Goal: Navigation & Orientation: Find specific page/section

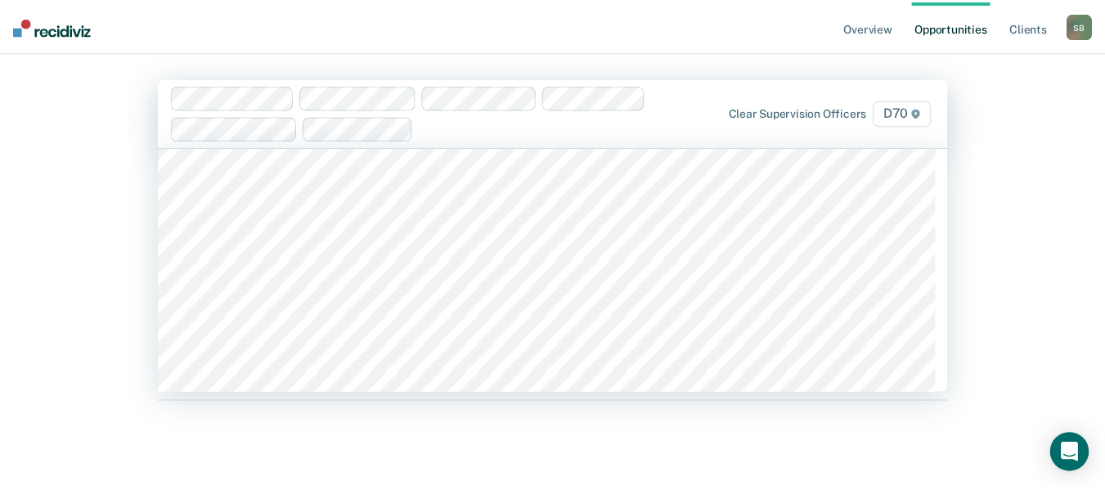
scroll to position [164, 0]
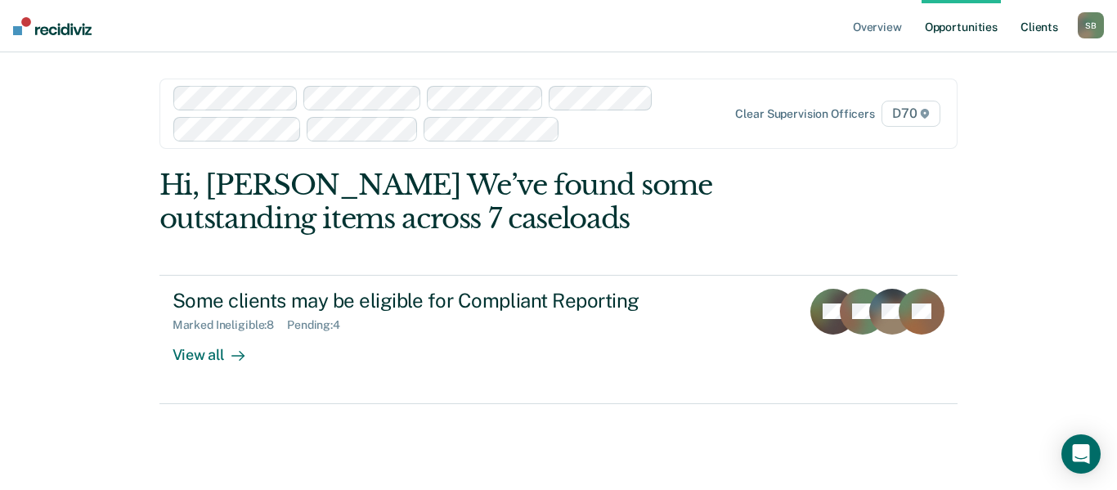
click at [1035, 34] on link "Client s" at bounding box center [1039, 26] width 44 height 52
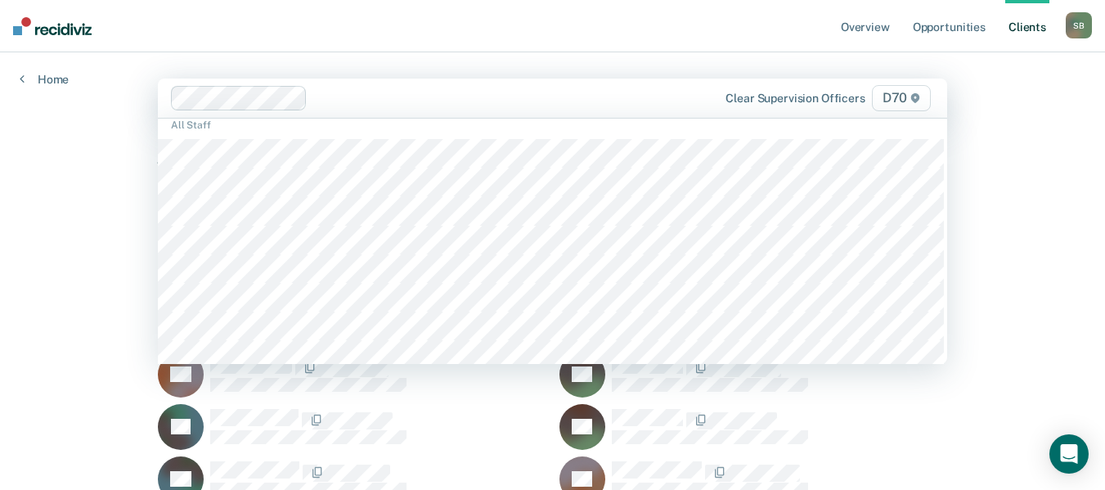
scroll to position [245, 0]
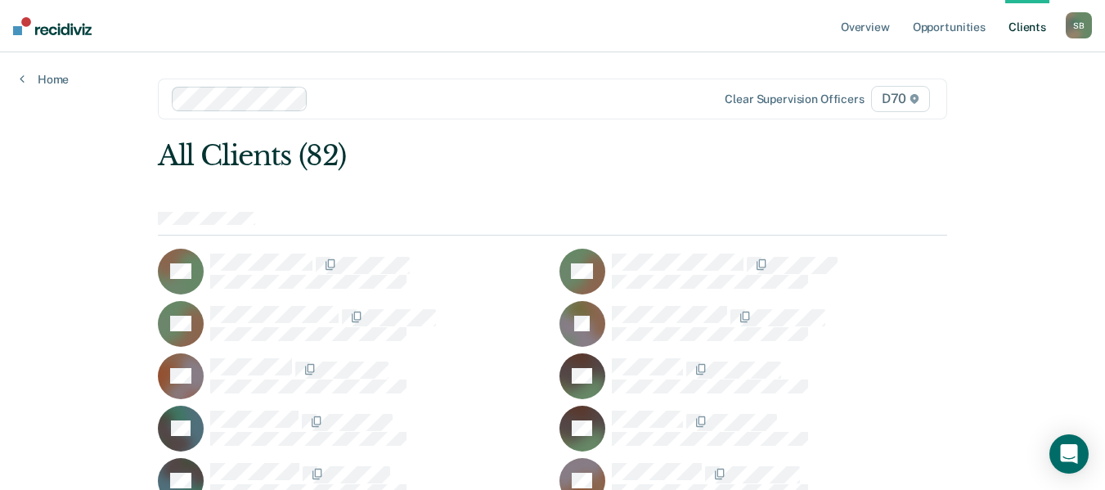
click at [419, 420] on div at bounding box center [378, 420] width 336 height 21
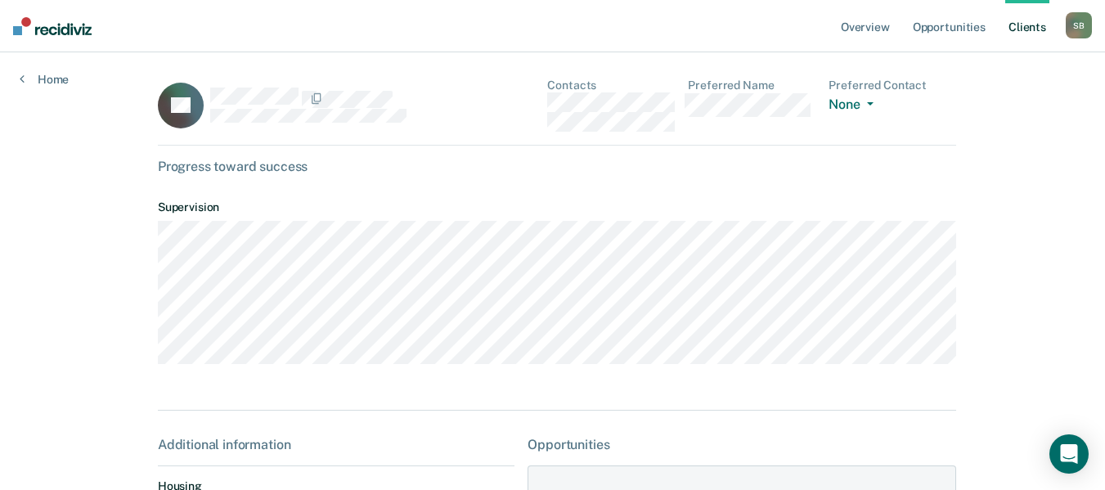
click at [1023, 32] on link "Client s" at bounding box center [1027, 26] width 44 height 52
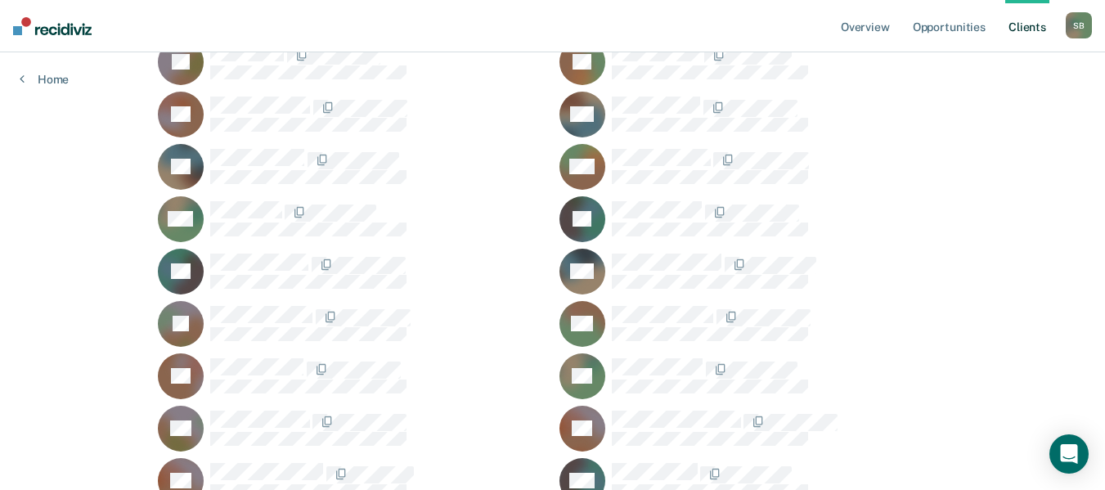
scroll to position [1390, 0]
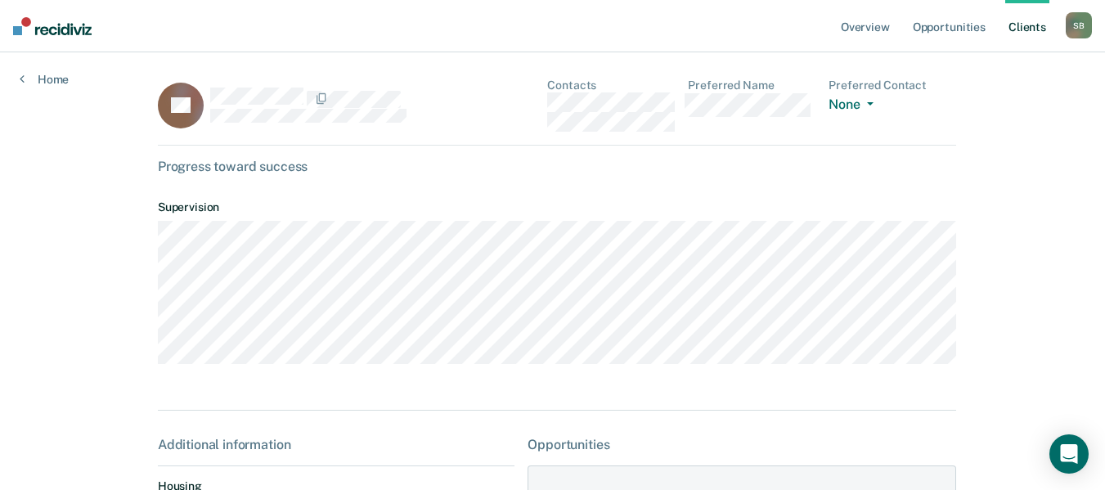
click at [186, 117] on rect at bounding box center [181, 106] width 46 height 46
click at [186, 116] on rect at bounding box center [181, 106] width 46 height 46
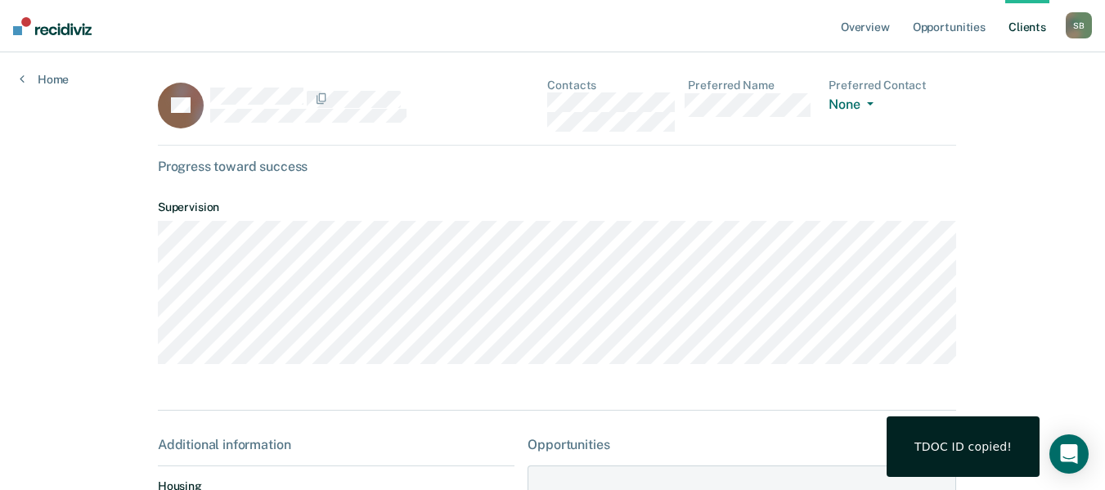
click at [406, 195] on dl "Supervision" at bounding box center [557, 278] width 799 height 182
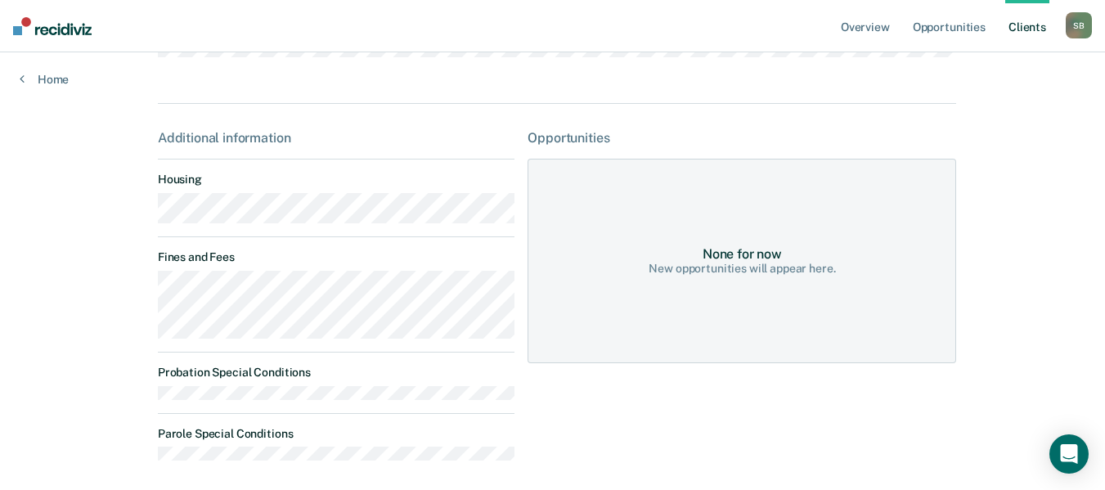
scroll to position [382, 0]
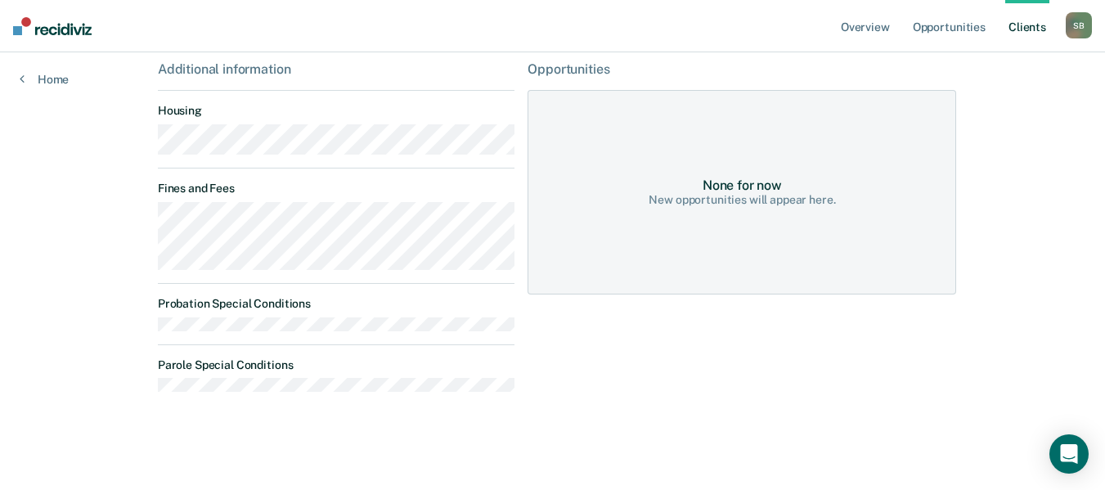
click at [745, 186] on div "None for now" at bounding box center [741, 185] width 79 height 16
click at [600, 80] on div "Opportunities None for now New opportunities will appear here." at bounding box center [741, 233] width 428 height 344
click at [599, 68] on div "Opportunities" at bounding box center [741, 69] width 428 height 16
click at [843, 113] on div "None for now New opportunities will appear here." at bounding box center [741, 192] width 428 height 204
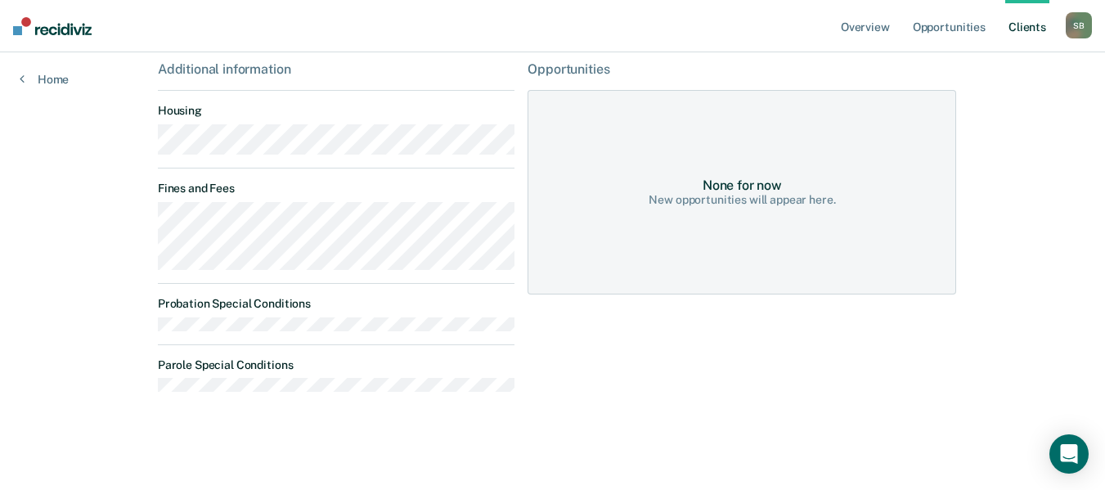
click at [750, 219] on div "None for now New opportunities will appear here." at bounding box center [741, 192] width 428 height 204
click at [764, 194] on div "New opportunities will appear here." at bounding box center [741, 200] width 186 height 14
click at [864, 182] on div "None for now New opportunities will appear here." at bounding box center [741, 192] width 428 height 204
click at [568, 70] on div "Opportunities" at bounding box center [741, 69] width 428 height 16
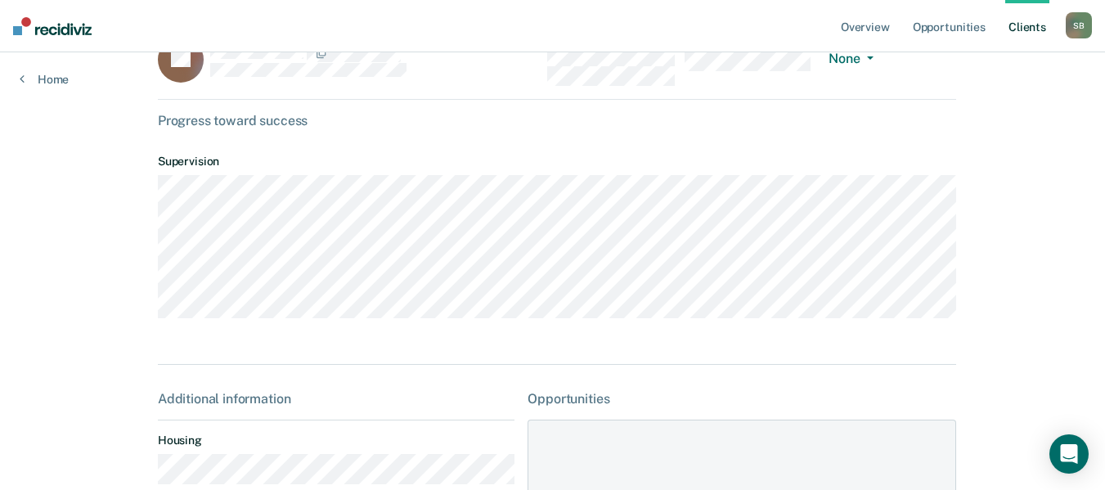
scroll to position [0, 0]
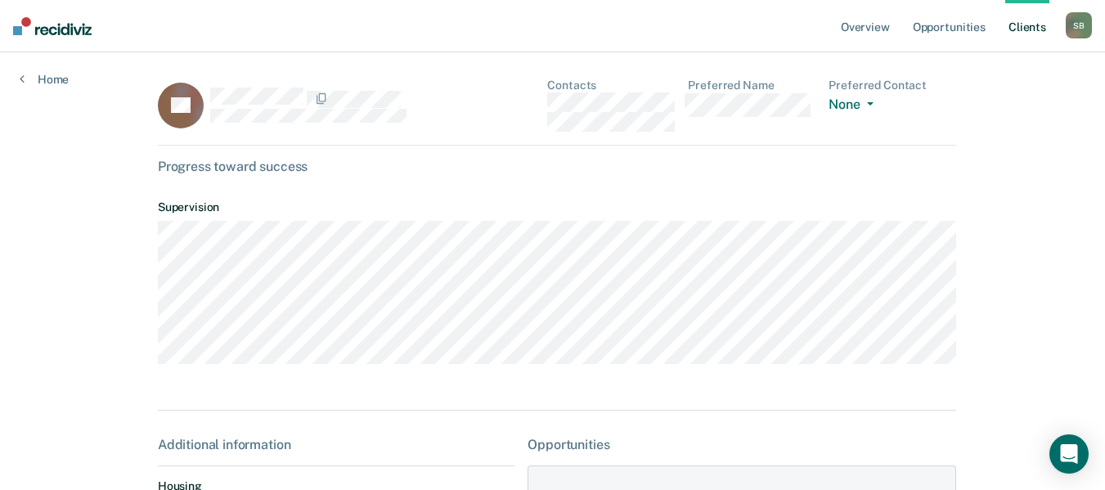
click at [208, 168] on div "Progress toward success" at bounding box center [557, 167] width 799 height 16
drag, startPoint x: 181, startPoint y: 206, endPoint x: 189, endPoint y: 146, distance: 61.1
click at [181, 199] on dl "Supervision" at bounding box center [557, 278] width 799 height 182
click at [194, 109] on icon at bounding box center [198, 105] width 54 height 62
click at [944, 22] on link "Opportunities" at bounding box center [948, 26] width 79 height 52
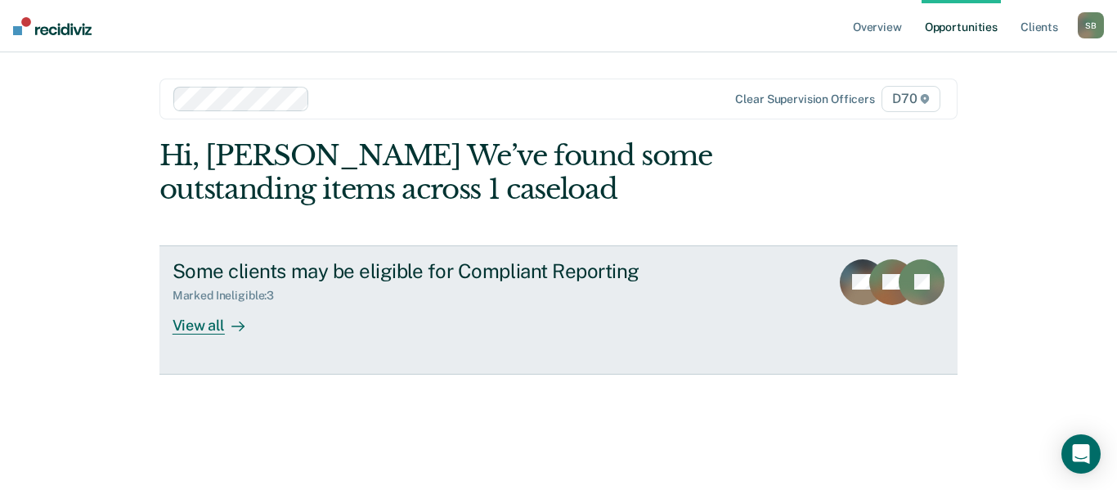
click at [191, 328] on div "View all" at bounding box center [219, 319] width 92 height 32
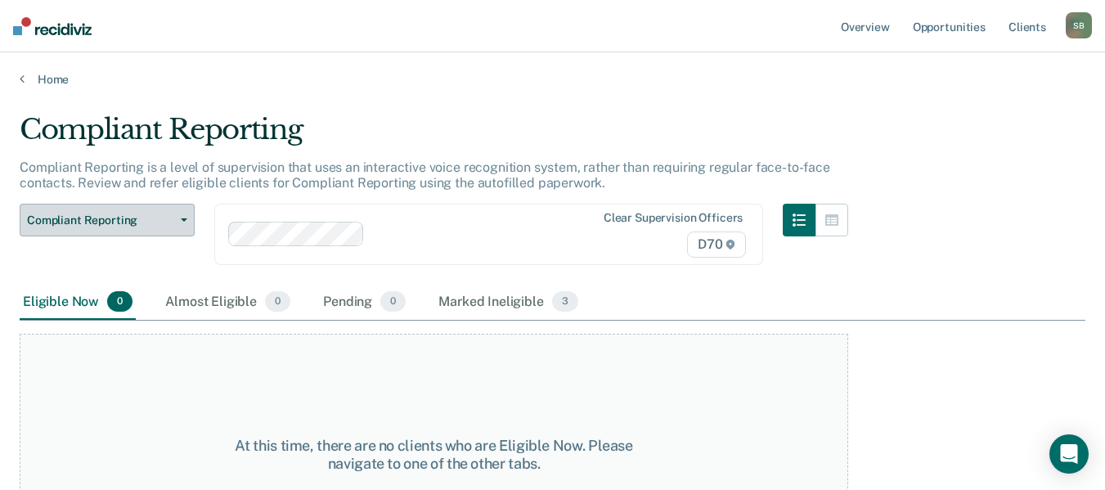
click at [143, 229] on button "Compliant Reporting" at bounding box center [107, 220] width 175 height 33
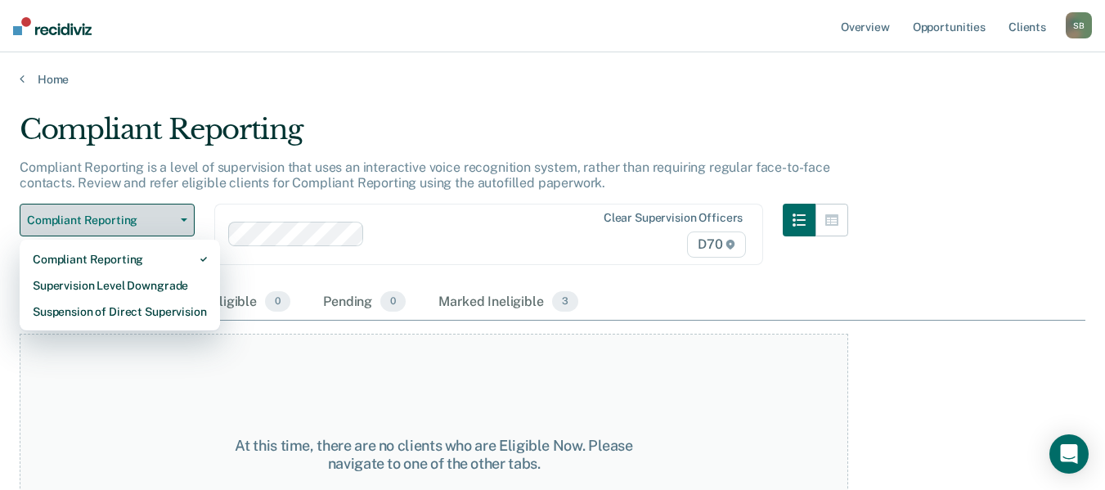
click at [143, 229] on button "Compliant Reporting" at bounding box center [107, 220] width 175 height 33
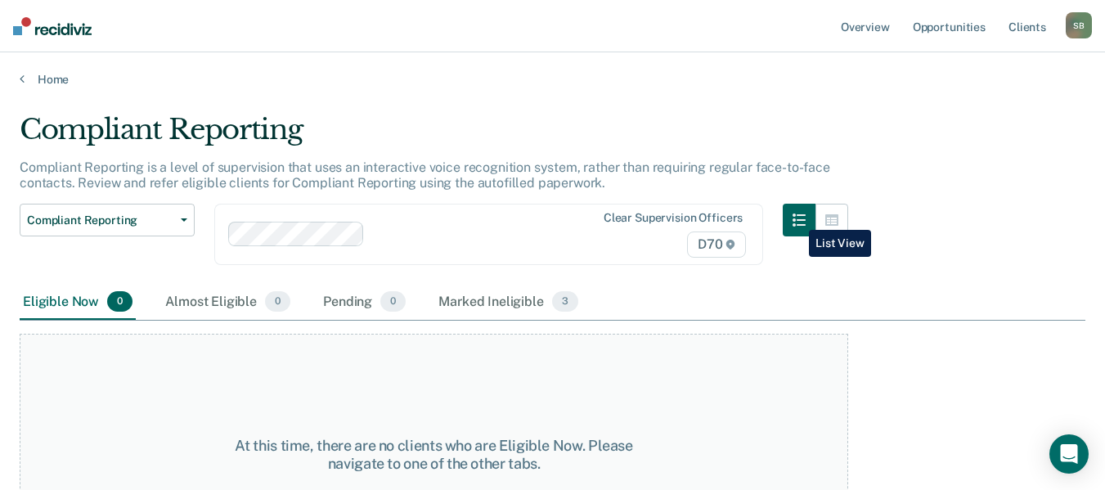
click at [796, 217] on button "button" at bounding box center [798, 220] width 33 height 33
click at [975, 29] on link "Opportunities" at bounding box center [948, 26] width 79 height 52
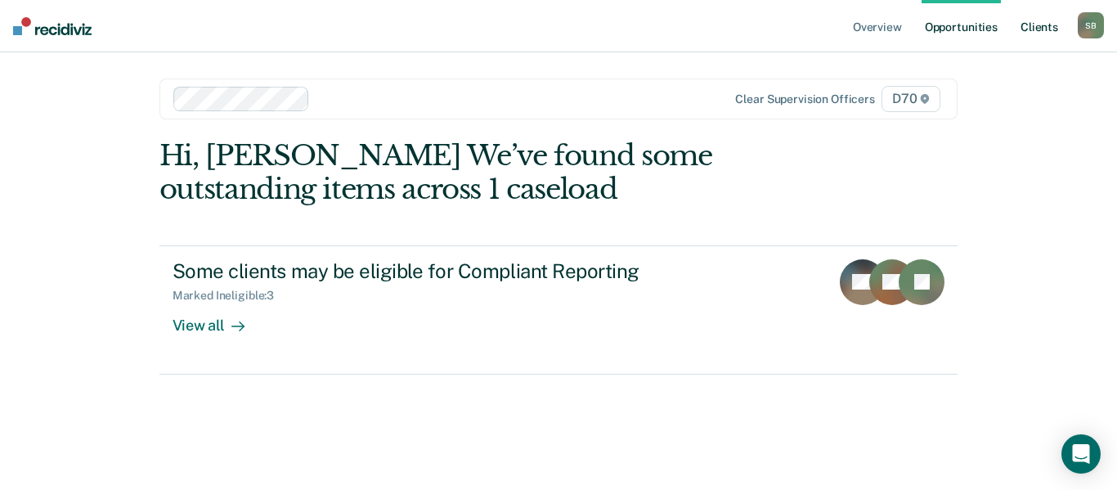
click at [1025, 26] on link "Client s" at bounding box center [1039, 26] width 44 height 52
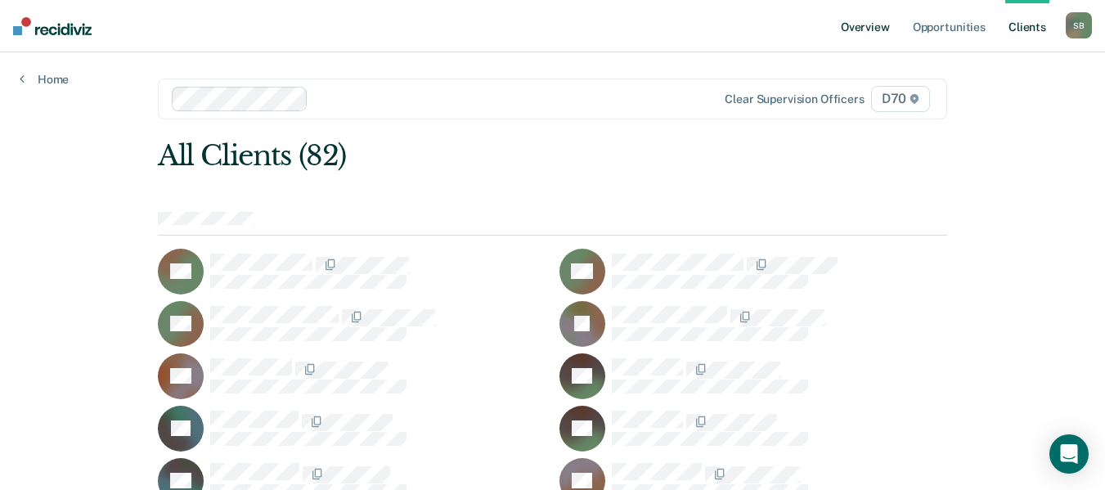
click at [872, 27] on link "Overview" at bounding box center [865, 26] width 56 height 52
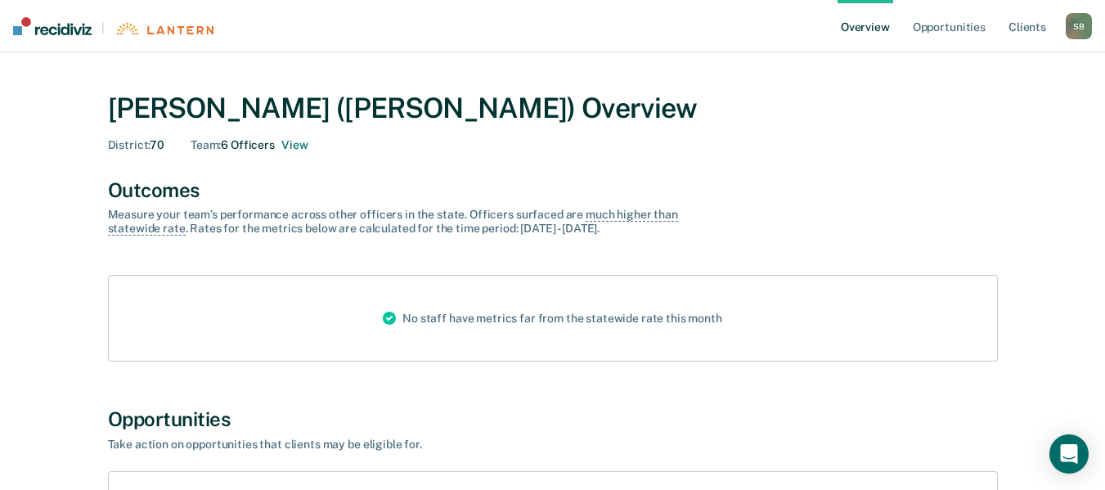
click at [876, 29] on link "Overview" at bounding box center [865, 26] width 56 height 52
click at [957, 28] on link "Opportunities" at bounding box center [948, 26] width 79 height 52
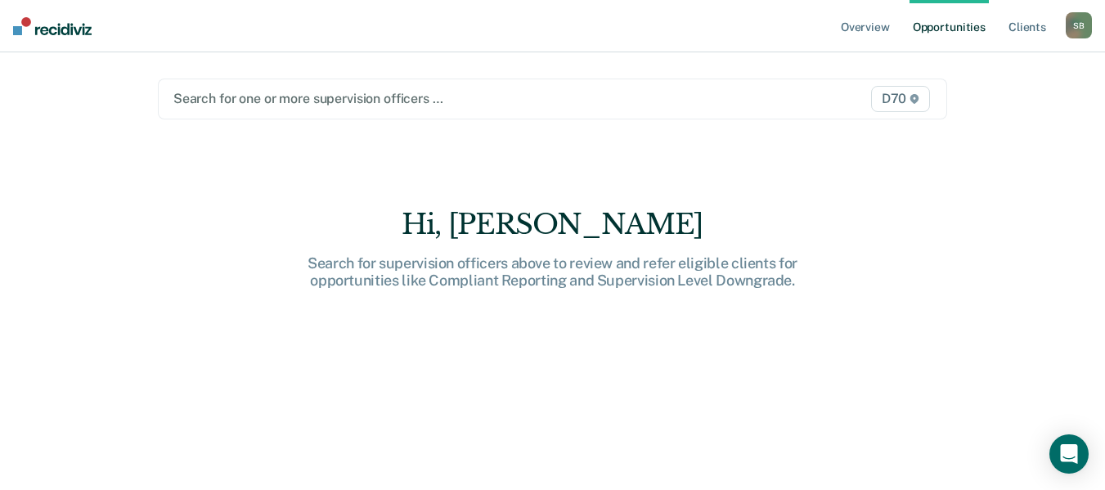
click at [908, 98] on span "D70" at bounding box center [900, 99] width 59 height 26
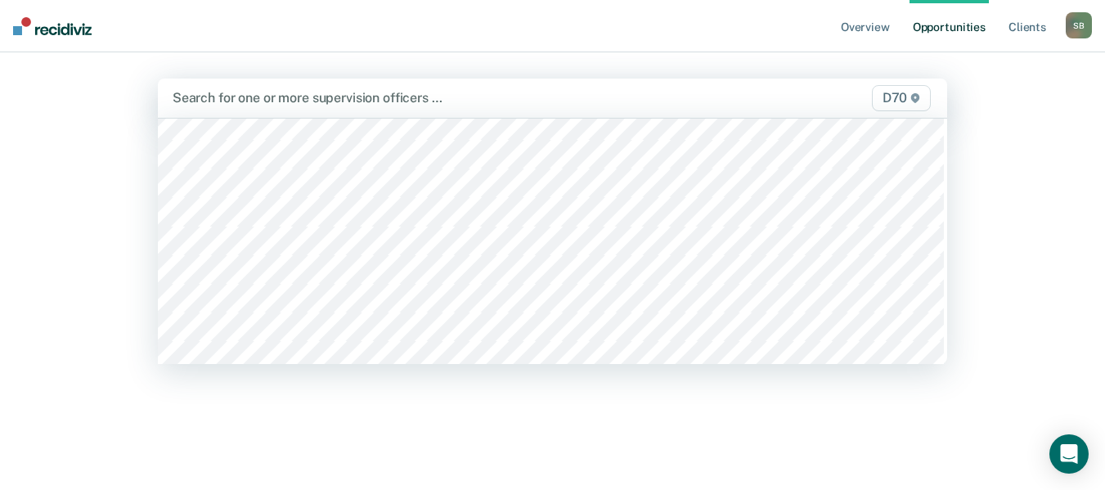
scroll to position [409, 0]
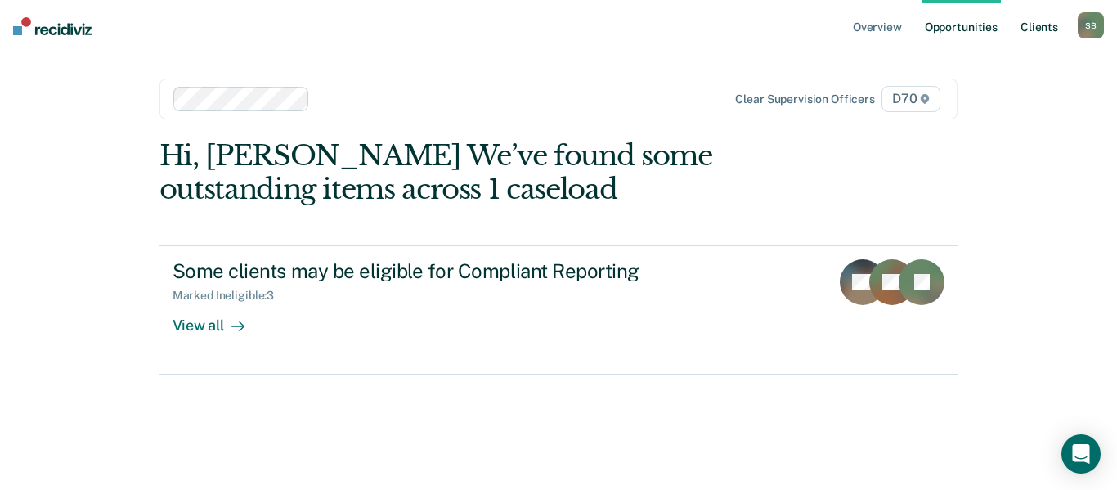
click at [1033, 27] on link "Client s" at bounding box center [1039, 26] width 44 height 52
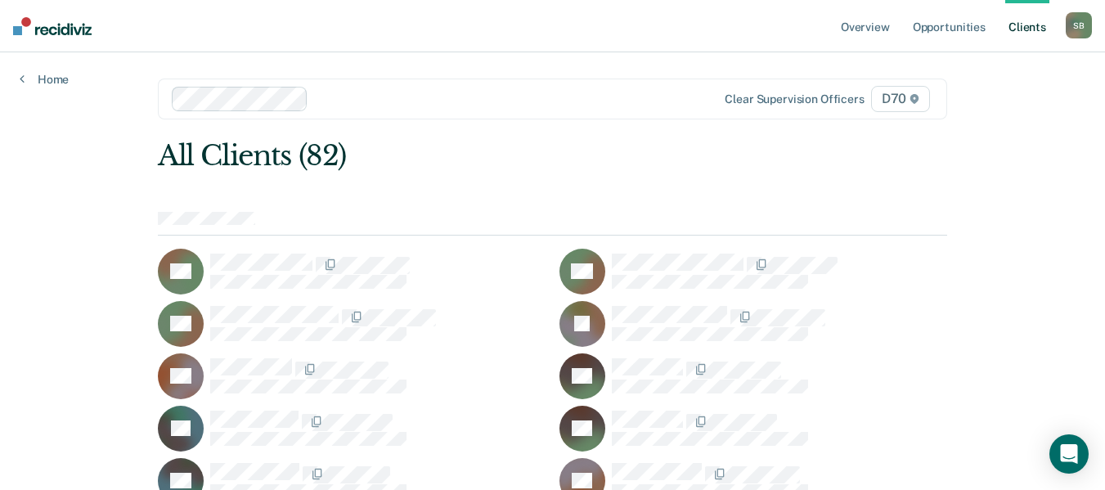
click at [1078, 35] on div "S B" at bounding box center [1078, 25] width 26 height 26
click at [982, 63] on link "Profile" at bounding box center [1013, 67] width 132 height 14
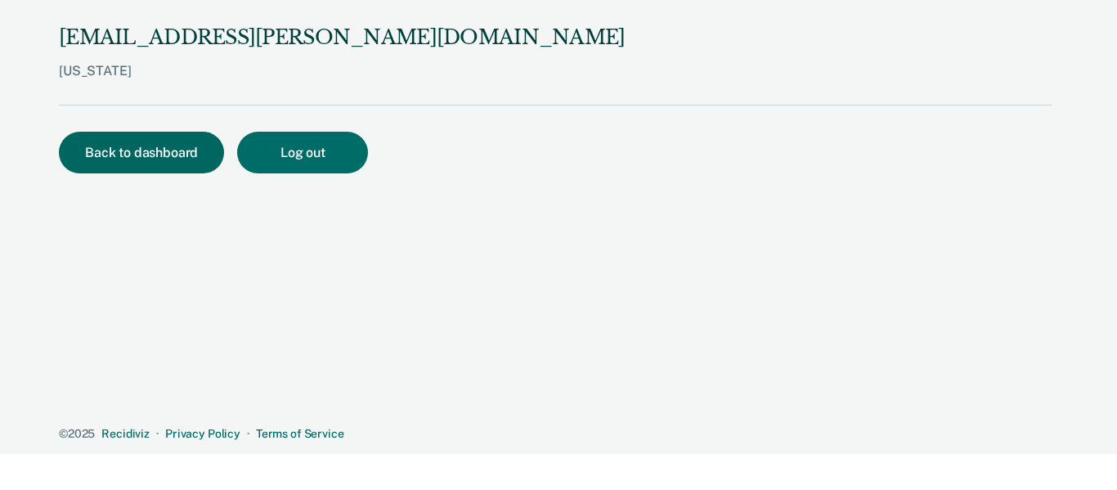
click at [150, 153] on button "Back to dashboard" at bounding box center [141, 153] width 165 height 42
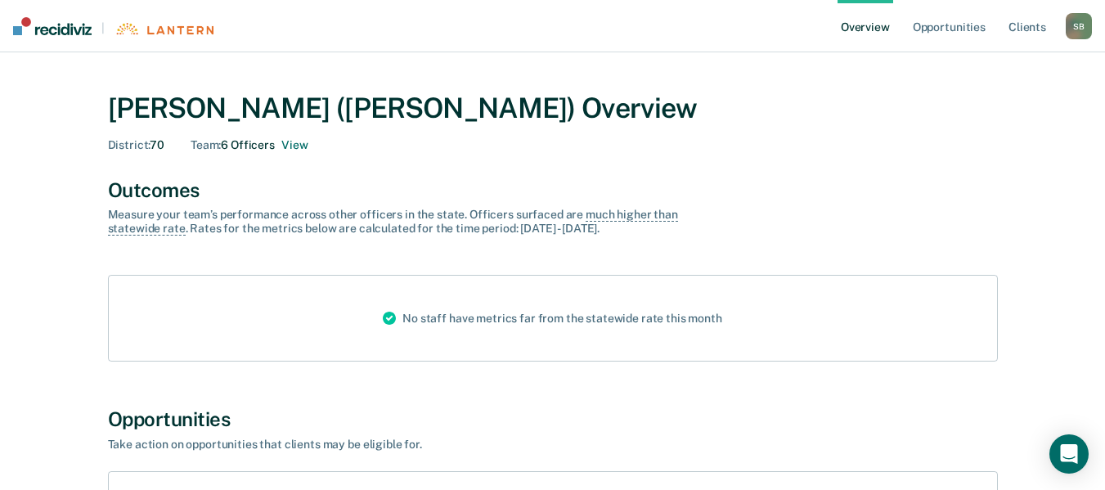
click at [1079, 27] on div "S B" at bounding box center [1078, 26] width 26 height 26
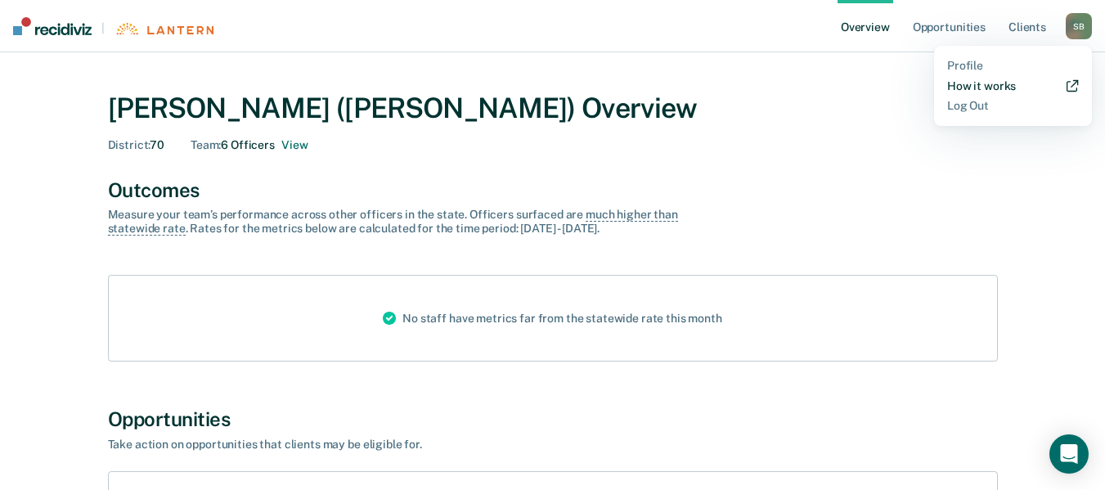
click at [1071, 86] on icon at bounding box center [1072, 87] width 10 height 10
click at [32, 25] on img at bounding box center [52, 26] width 78 height 18
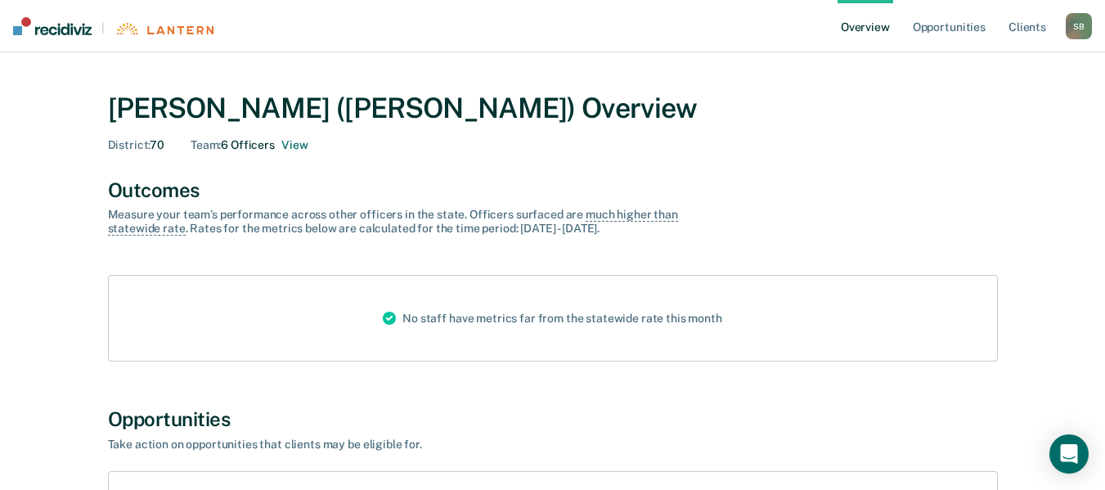
click at [39, 21] on img at bounding box center [52, 26] width 78 height 18
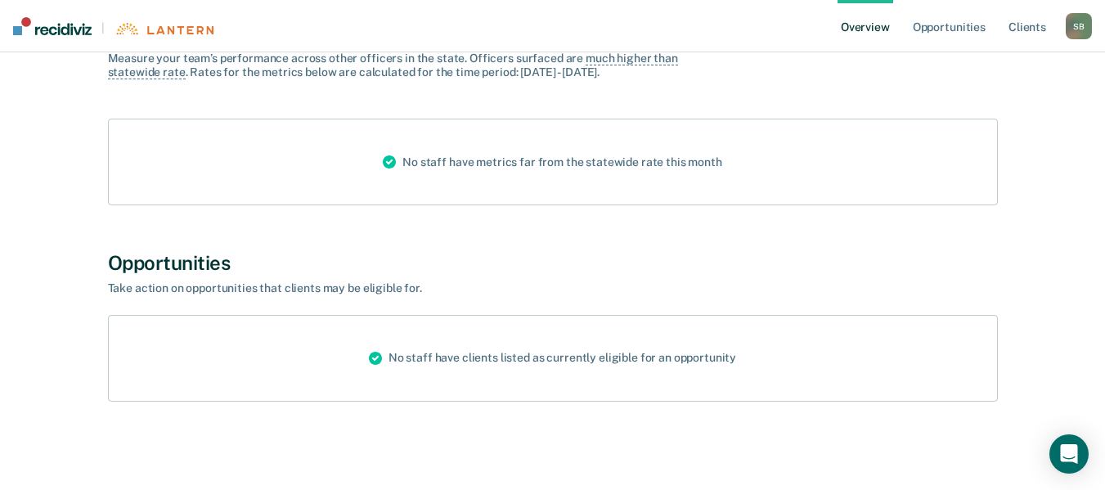
scroll to position [166, 0]
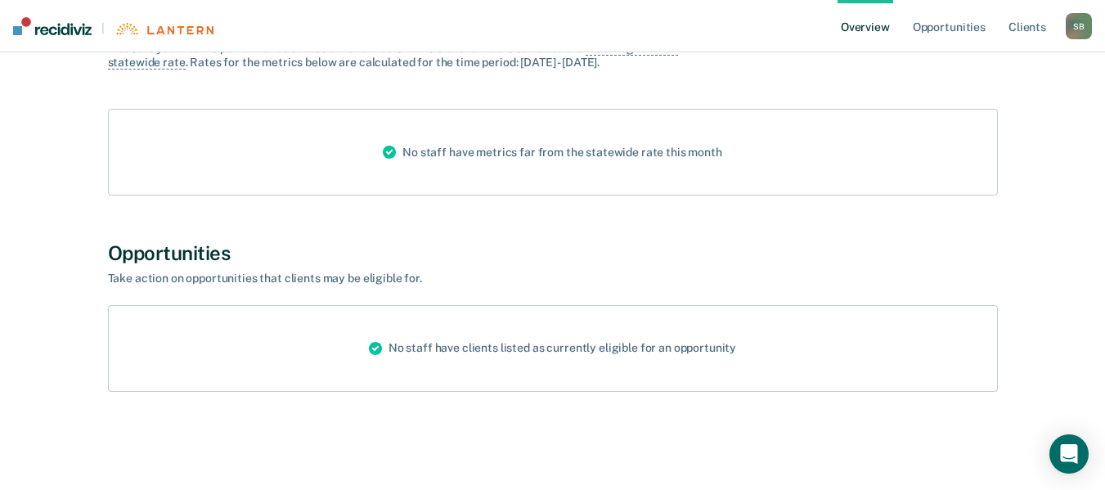
click at [519, 158] on div "No staff have metrics far from the statewide rate this month" at bounding box center [552, 152] width 365 height 85
click at [190, 258] on div "Opportunities" at bounding box center [553, 253] width 890 height 24
click at [960, 29] on link "Opportunities" at bounding box center [948, 26] width 79 height 52
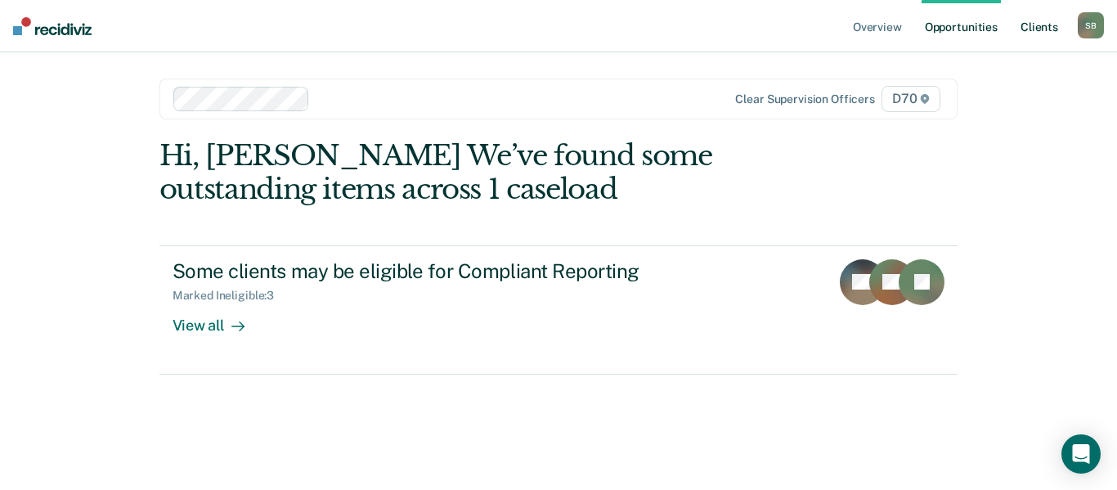
click at [1046, 29] on link "Client s" at bounding box center [1039, 26] width 44 height 52
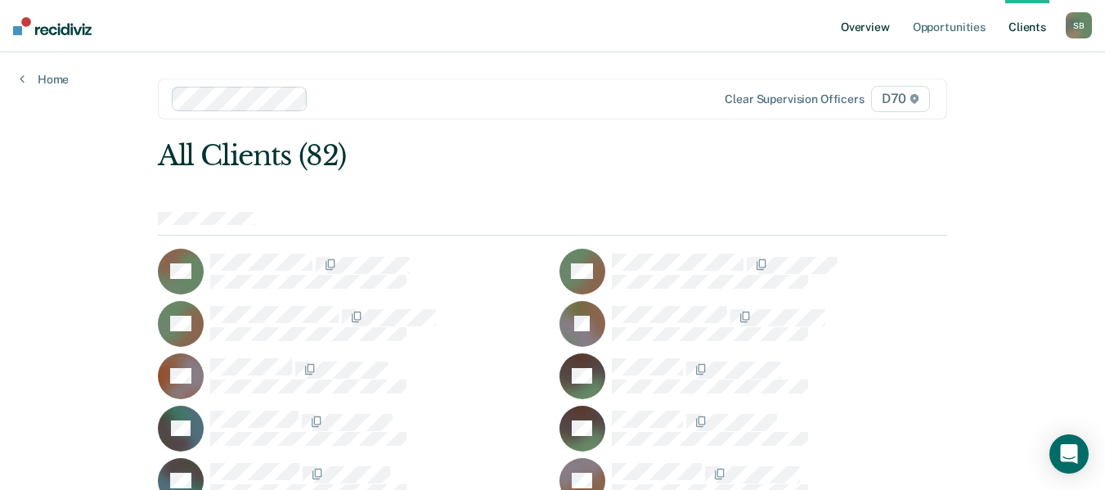
click at [854, 30] on link "Overview" at bounding box center [865, 26] width 56 height 52
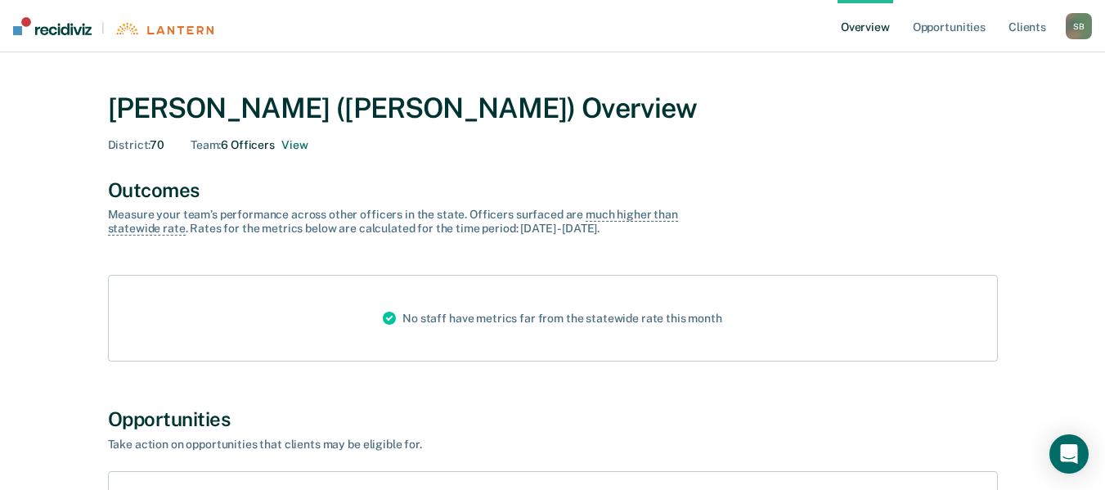
drag, startPoint x: 957, startPoint y: 3, endPoint x: 779, endPoint y: 68, distance: 189.6
click at [780, 68] on main "Shalonna Burnett (Turner) Overview District : 70 Team : 6 Officers View Outcome…" at bounding box center [552, 353] width 1105 height 603
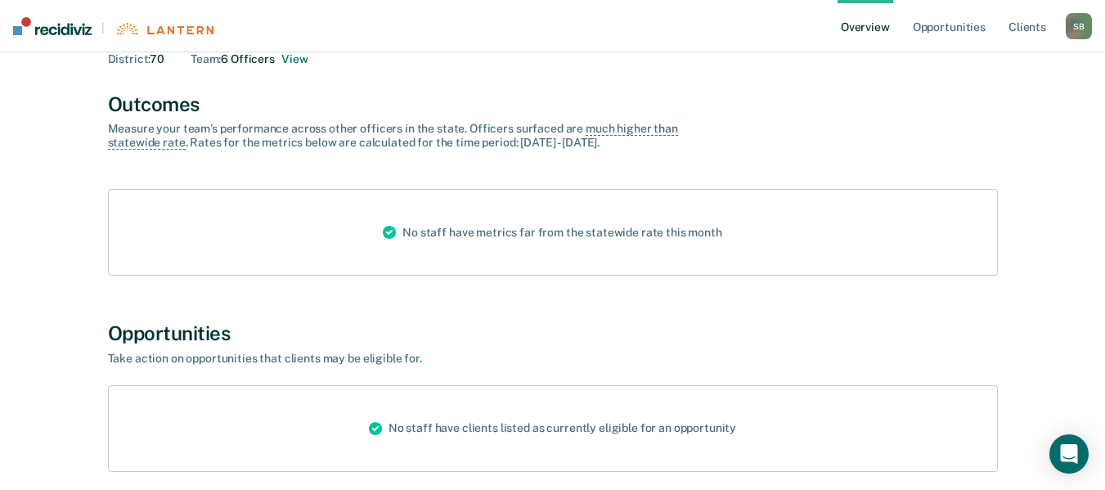
scroll to position [164, 0]
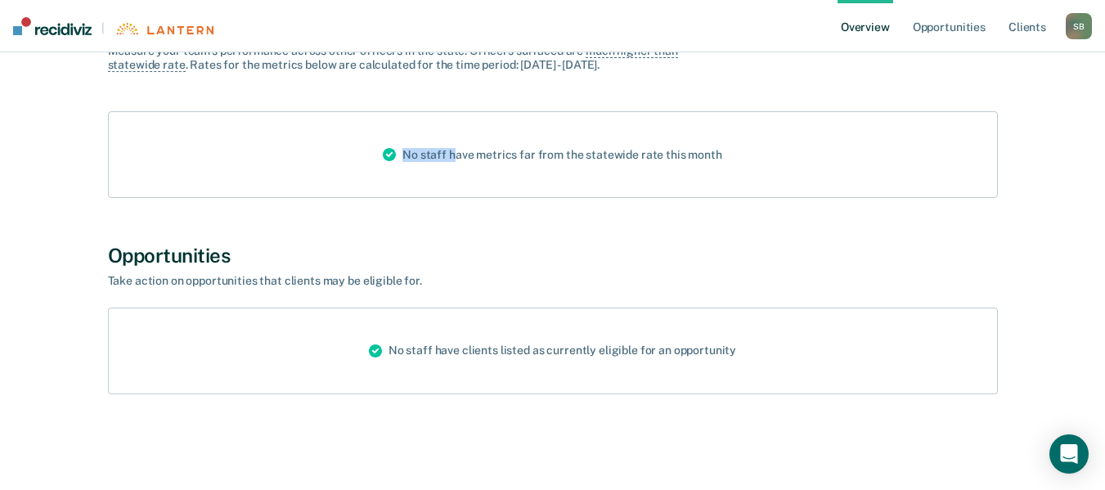
click at [456, 164] on div "No staff have metrics far from the statewide rate this month" at bounding box center [552, 154] width 365 height 85
click at [523, 345] on div "No staff have clients listed as currently eligible for an opportunity" at bounding box center [552, 350] width 393 height 85
click at [379, 349] on circle at bounding box center [375, 350] width 13 height 13
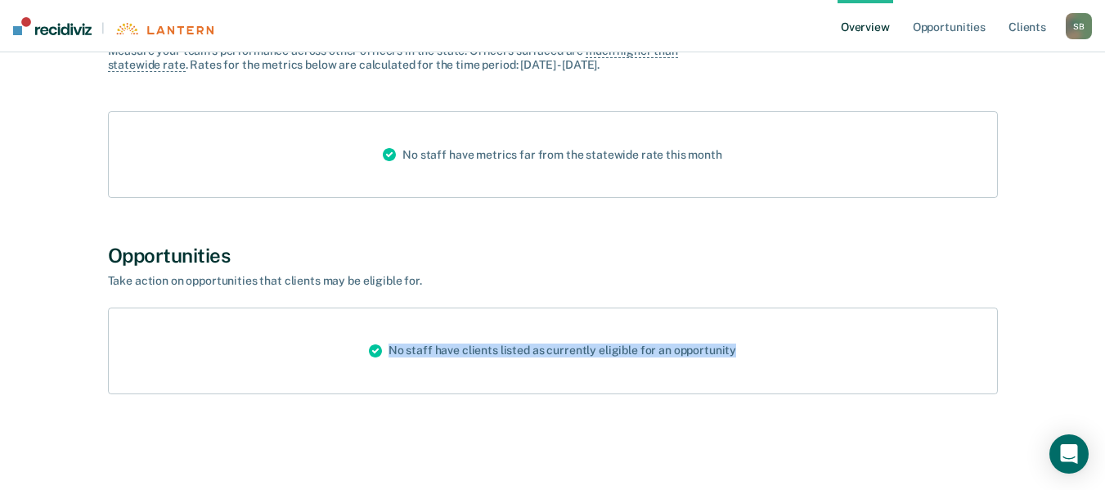
click at [379, 349] on circle at bounding box center [375, 350] width 13 height 13
click at [505, 267] on div "Opportunities" at bounding box center [553, 256] width 890 height 24
